Goal: Task Accomplishment & Management: Manage account settings

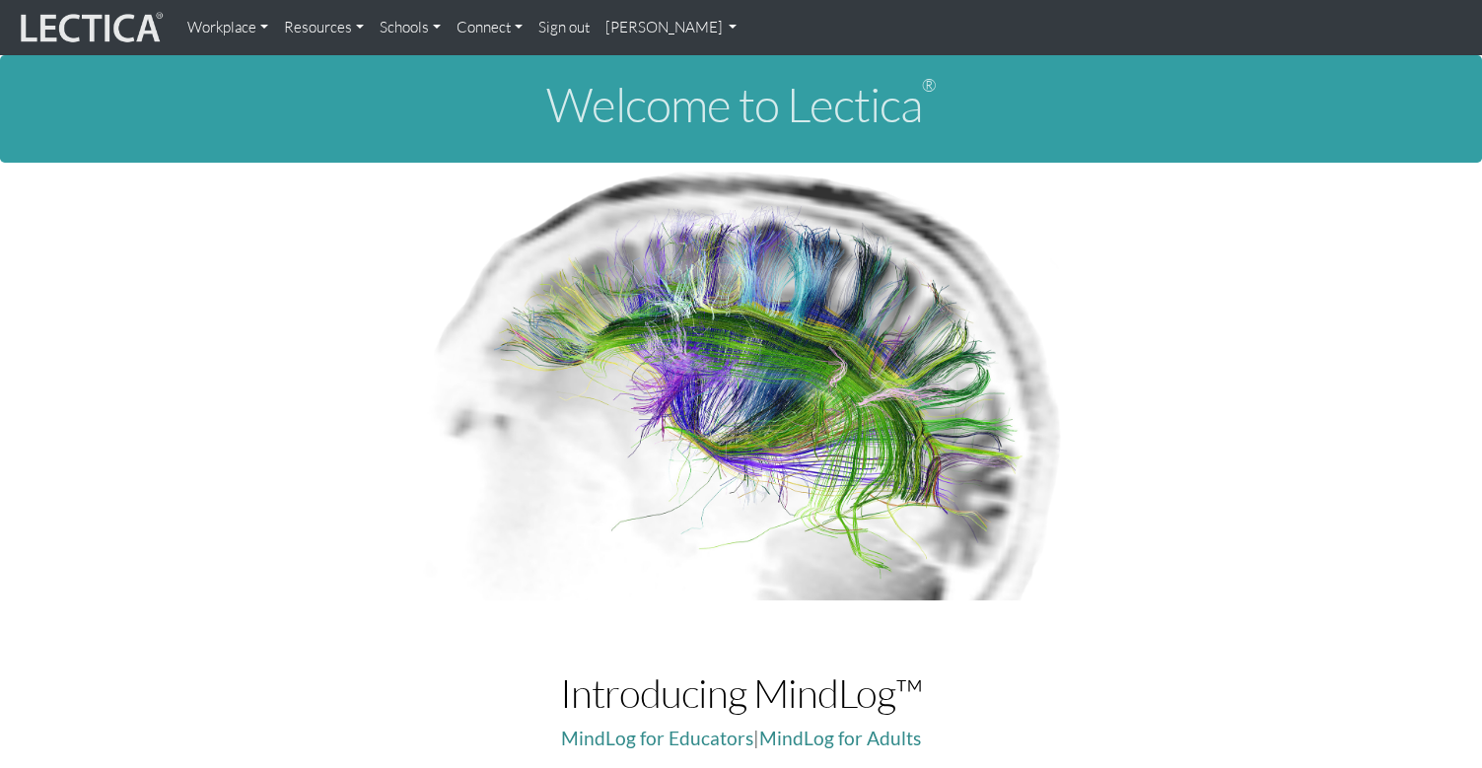
click at [539, 27] on link "Sign out" at bounding box center [563, 27] width 67 height 39
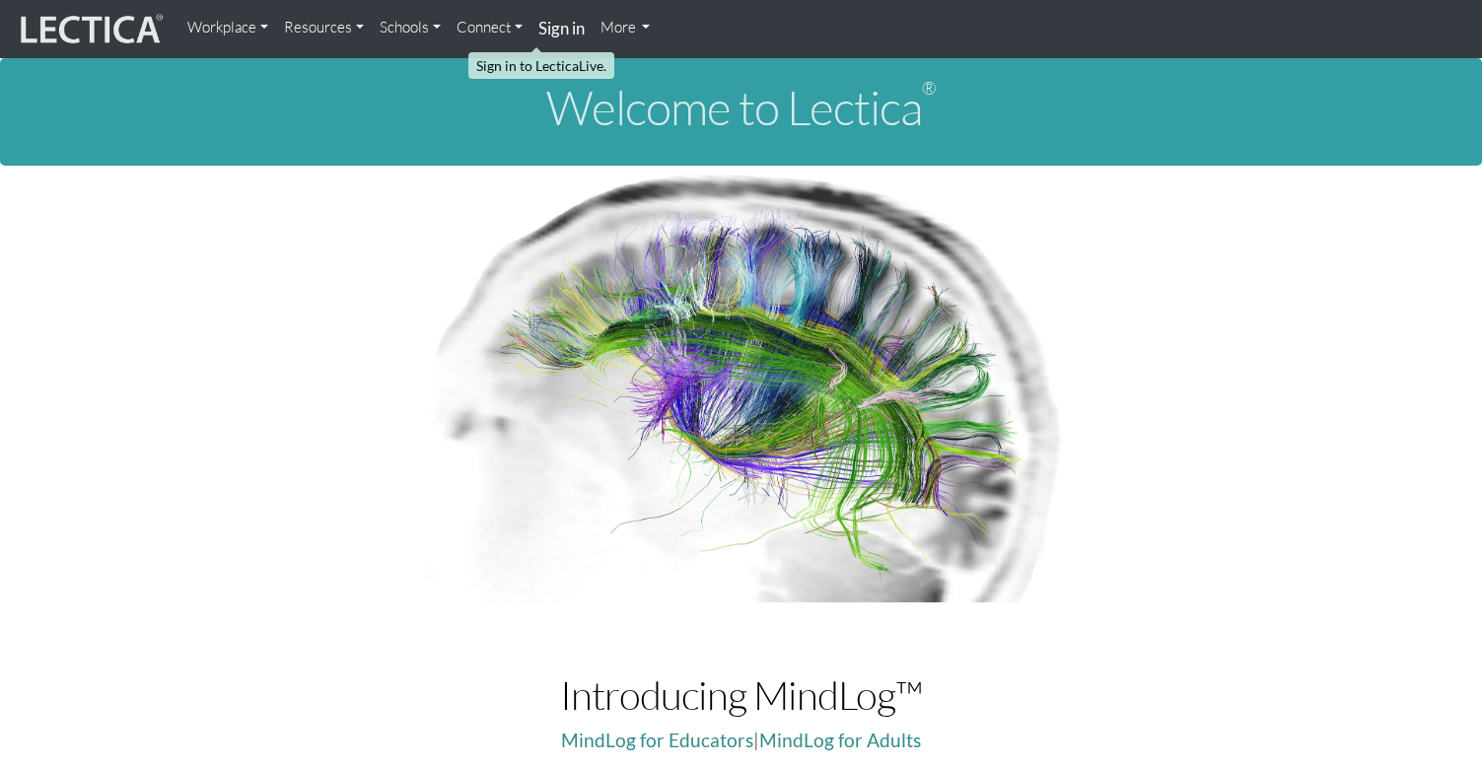
click at [539, 27] on strong "Sign in" at bounding box center [561, 28] width 46 height 21
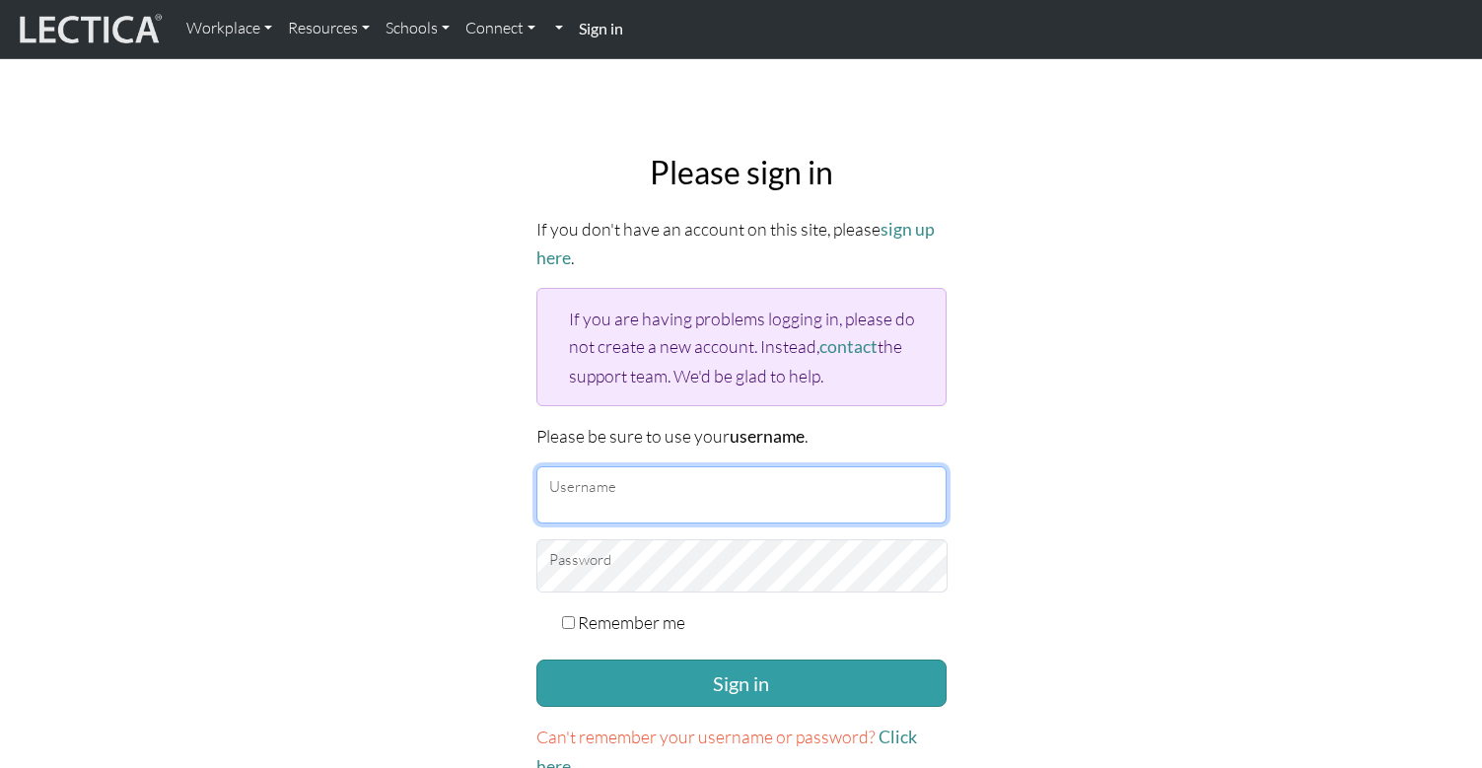
click at [717, 466] on input "Username" at bounding box center [741, 494] width 410 height 57
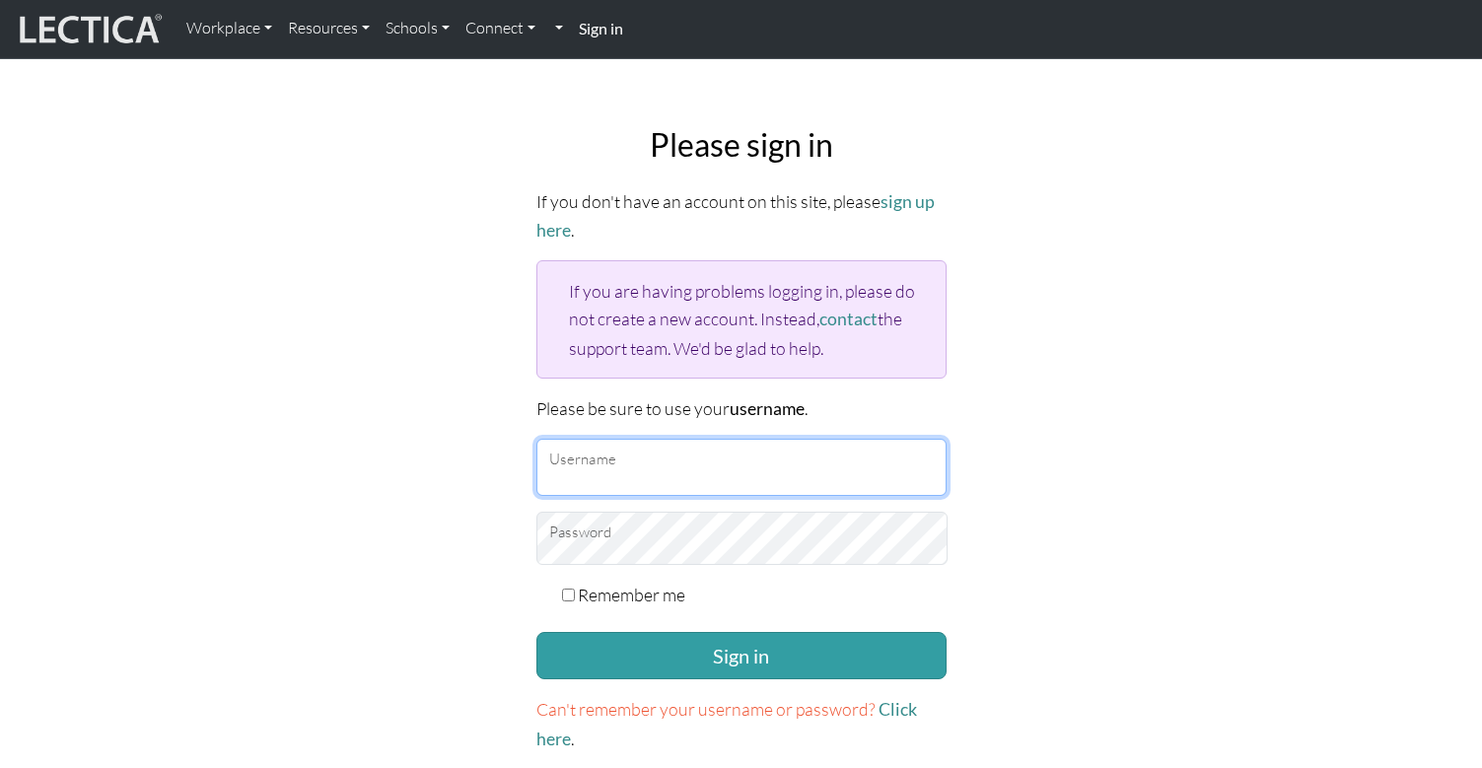
type input "theodawson"
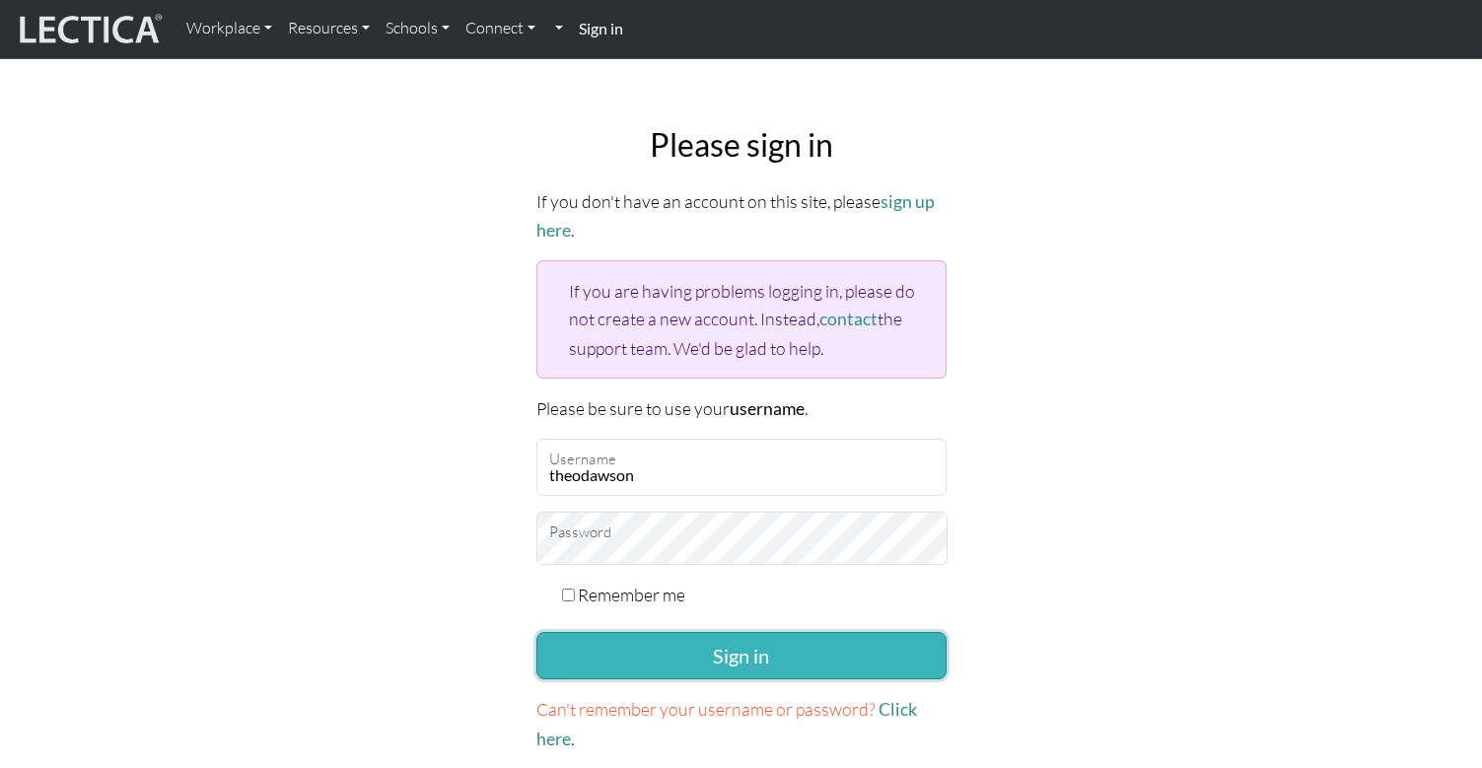
click at [703, 632] on button "Sign in" at bounding box center [741, 655] width 410 height 47
